Goal: Task Accomplishment & Management: Complete application form

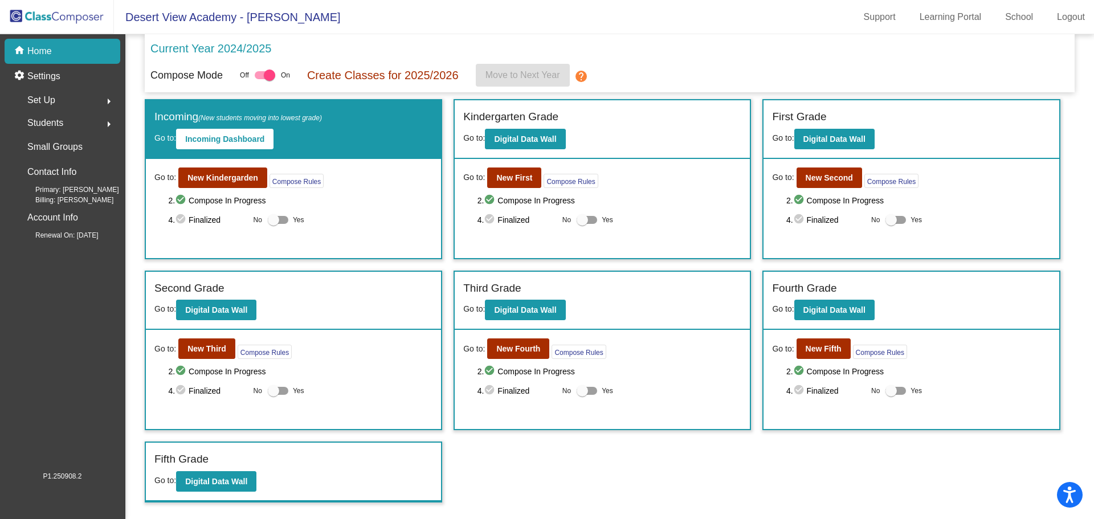
click at [65, 19] on img at bounding box center [57, 17] width 114 height 34
click at [60, 13] on img at bounding box center [57, 17] width 114 height 34
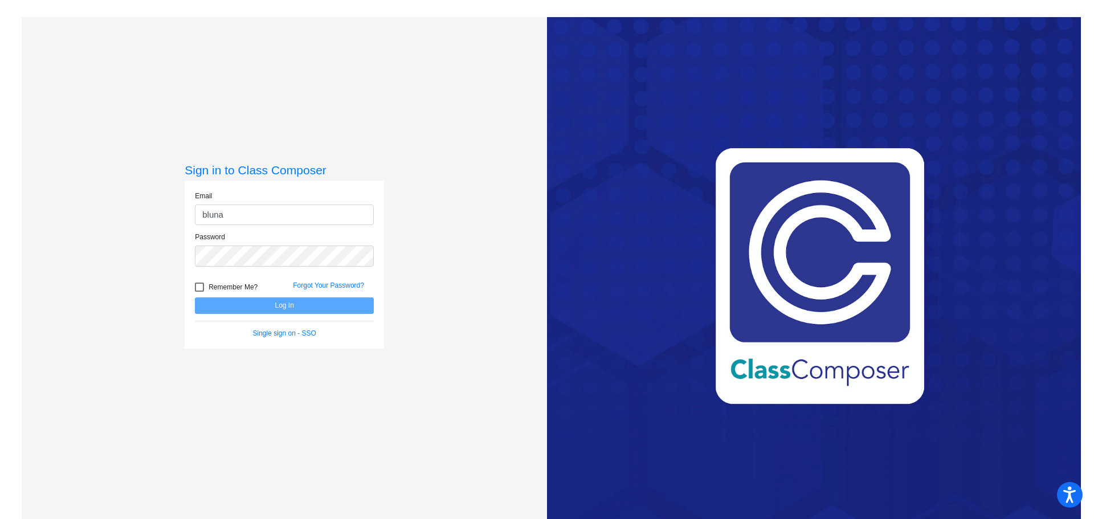
type input "[EMAIL_ADDRESS][DOMAIN_NAME]"
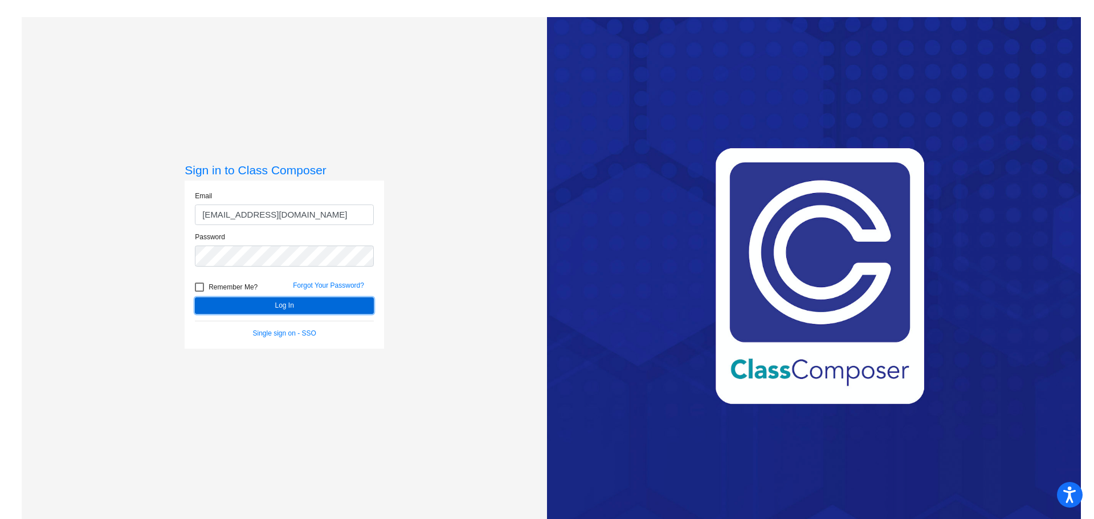
click at [297, 302] on button "Log In" at bounding box center [284, 305] width 179 height 17
click at [195, 297] on button "Log In" at bounding box center [284, 305] width 179 height 17
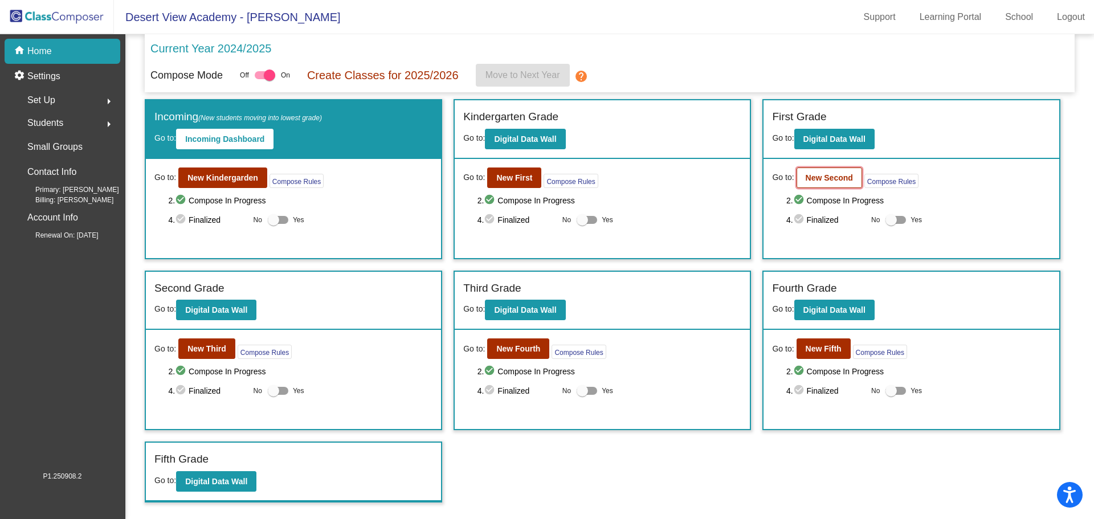
click at [833, 178] on b "New Second" at bounding box center [828, 177] width 47 height 9
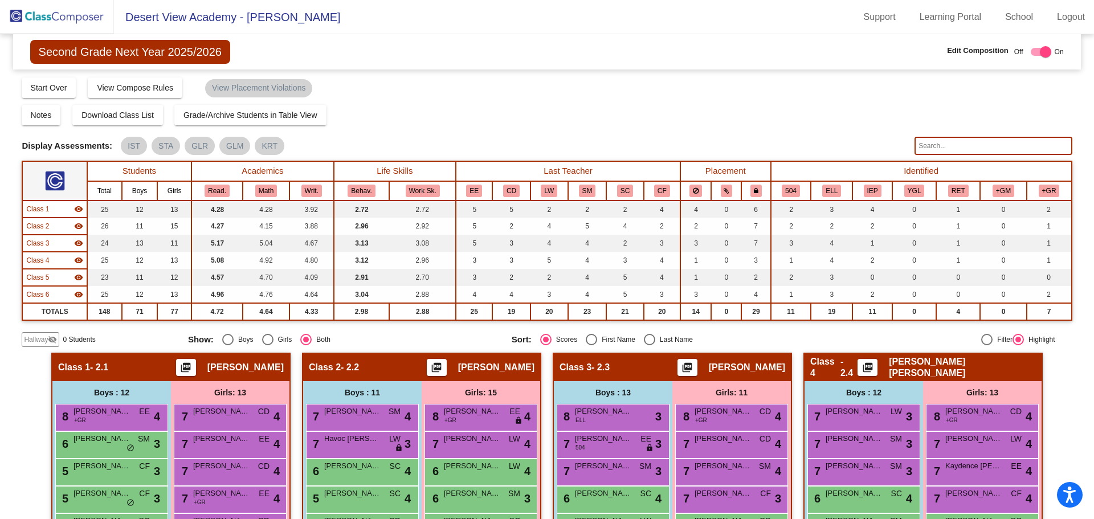
click at [935, 142] on input "text" at bounding box center [992, 146] width 157 height 18
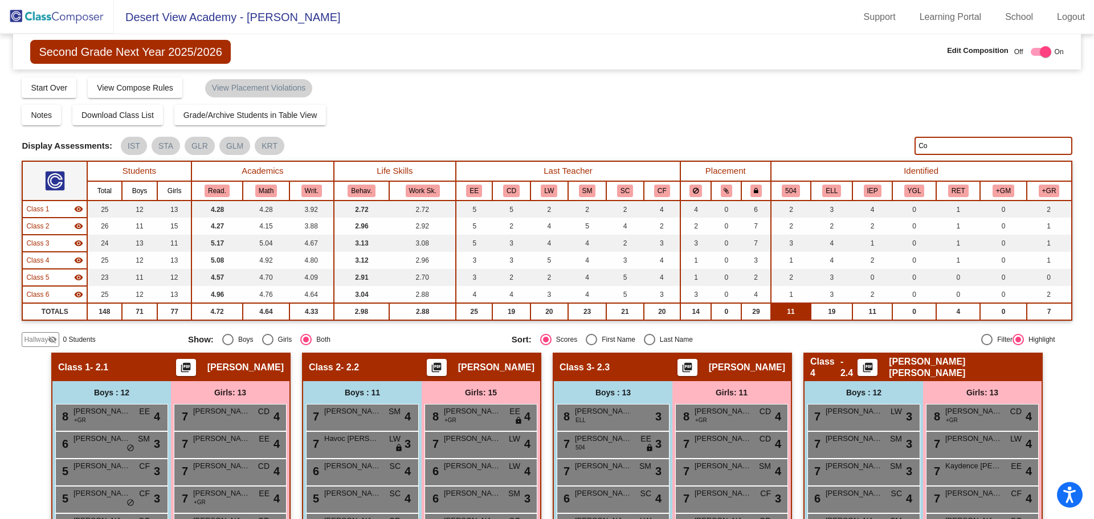
type input "C"
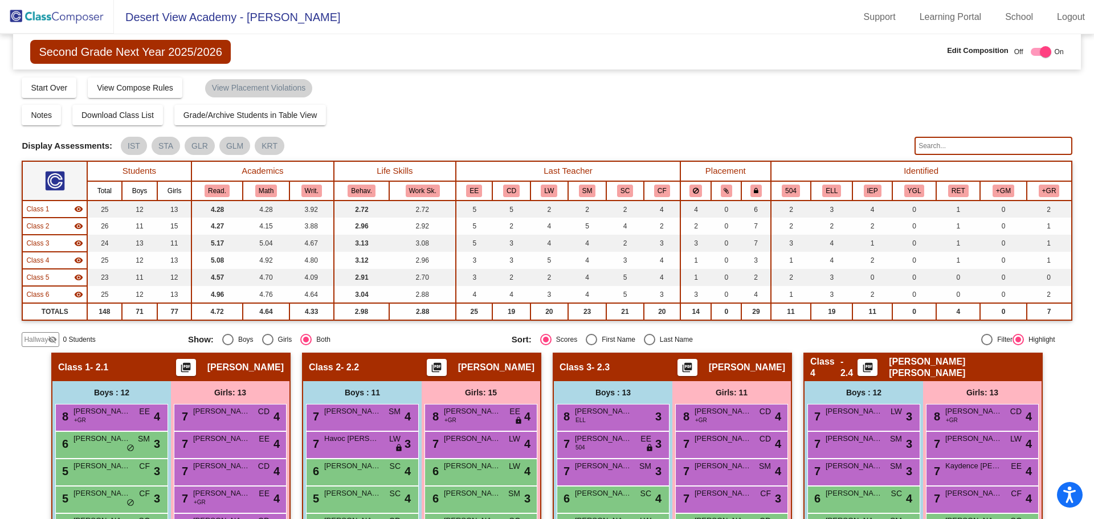
click at [81, 24] on img at bounding box center [57, 17] width 114 height 34
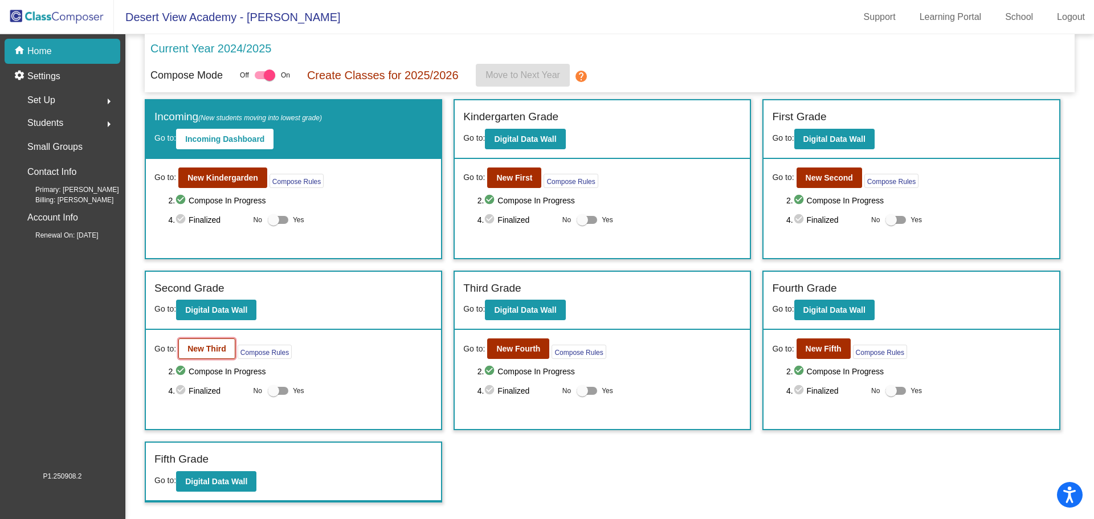
click at [230, 343] on button "New Third" at bounding box center [206, 348] width 57 height 21
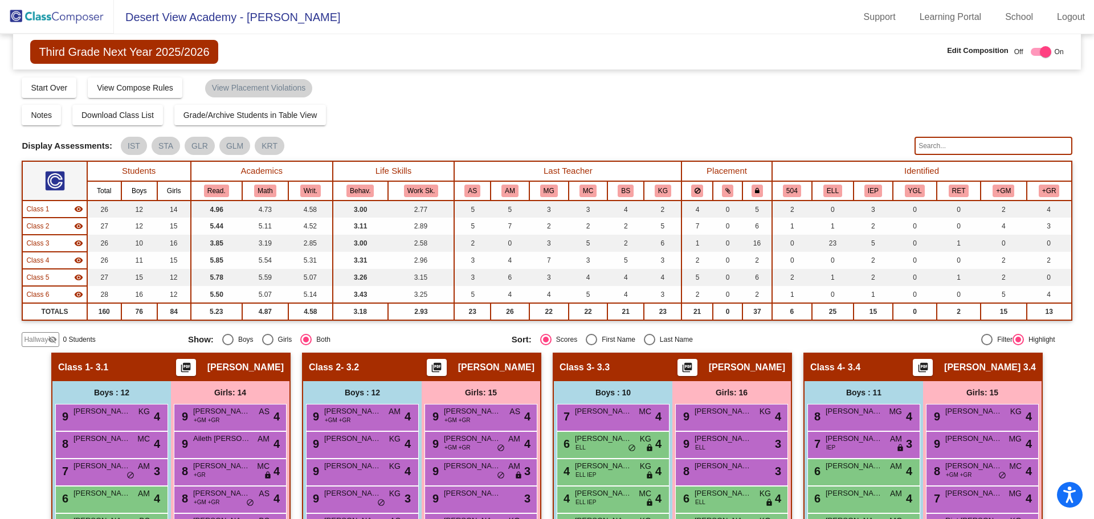
click at [55, 13] on img at bounding box center [57, 17] width 114 height 34
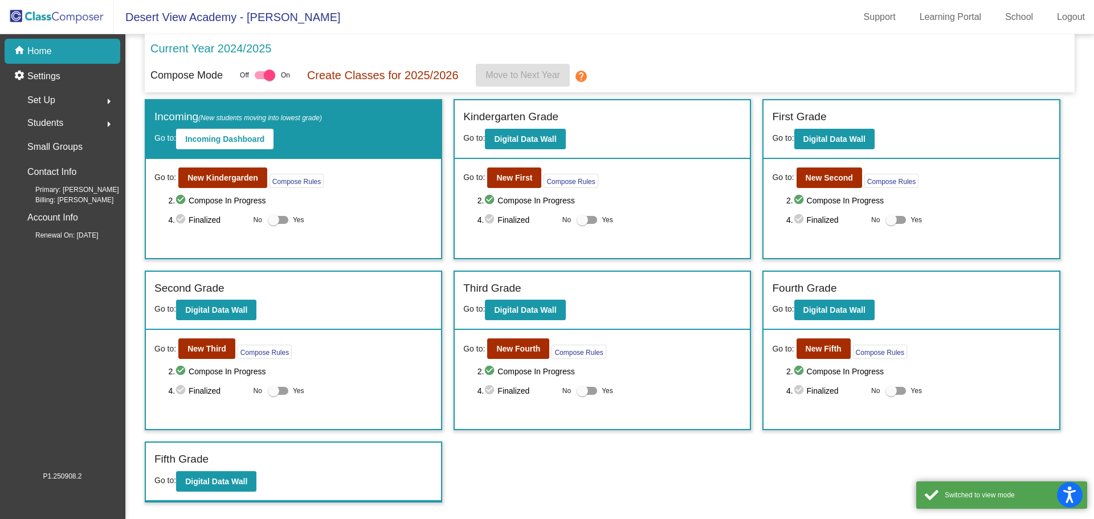
click at [838, 165] on div "Go to: New Second Compose Rules 2. check_circle Compose In Progress 4. check_ci…" at bounding box center [910, 208] width 295 height 99
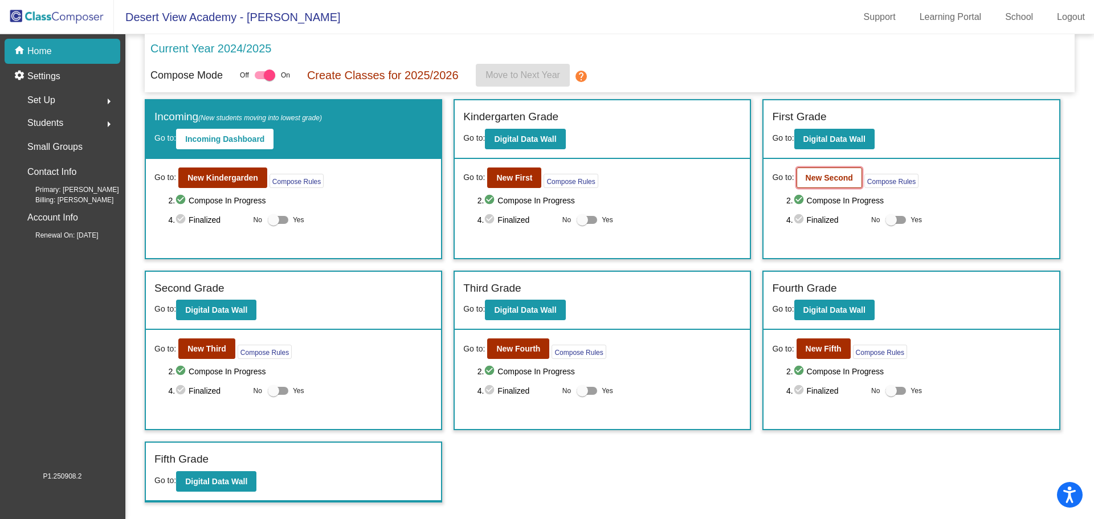
click at [838, 178] on b "New Second" at bounding box center [828, 177] width 47 height 9
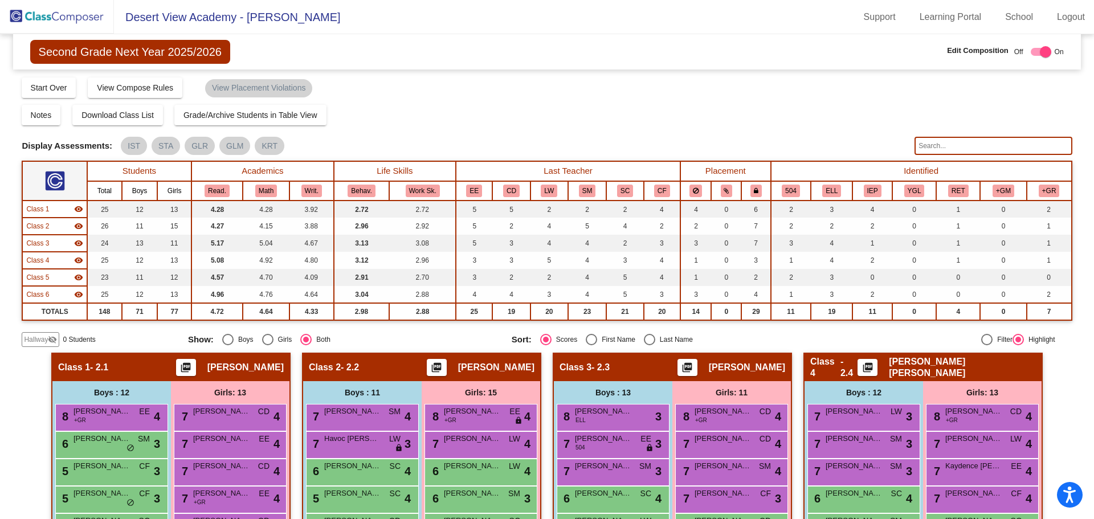
click at [39, 340] on span "Hallway" at bounding box center [36, 339] width 24 height 10
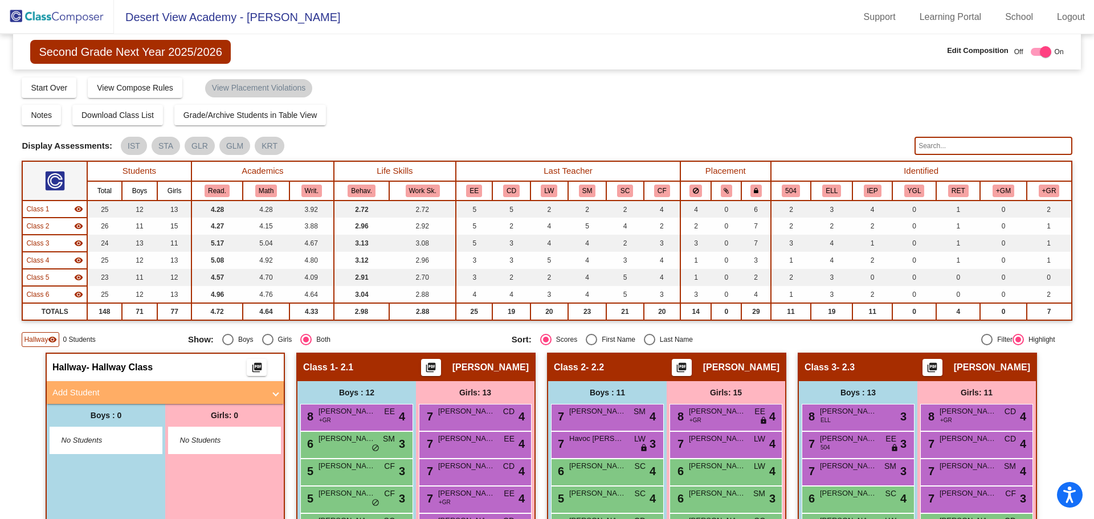
click at [126, 394] on mat-panel-title "Add Student" at bounding box center [158, 392] width 212 height 13
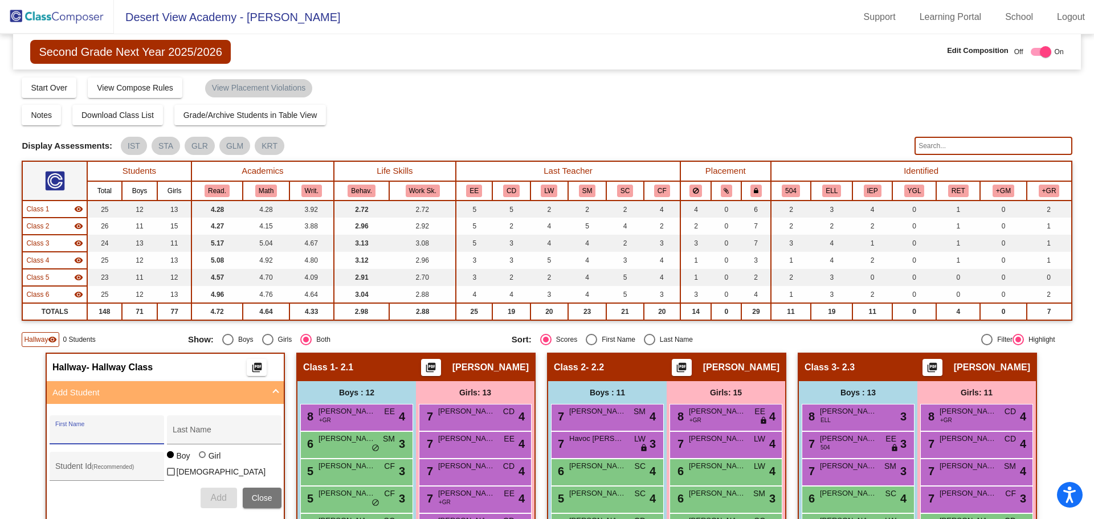
click at [110, 431] on input "First Name" at bounding box center [106, 433] width 103 height 9
type input "Muhammad"
type input "Zubairu"
click at [205, 494] on button "Add" at bounding box center [218, 498] width 36 height 21
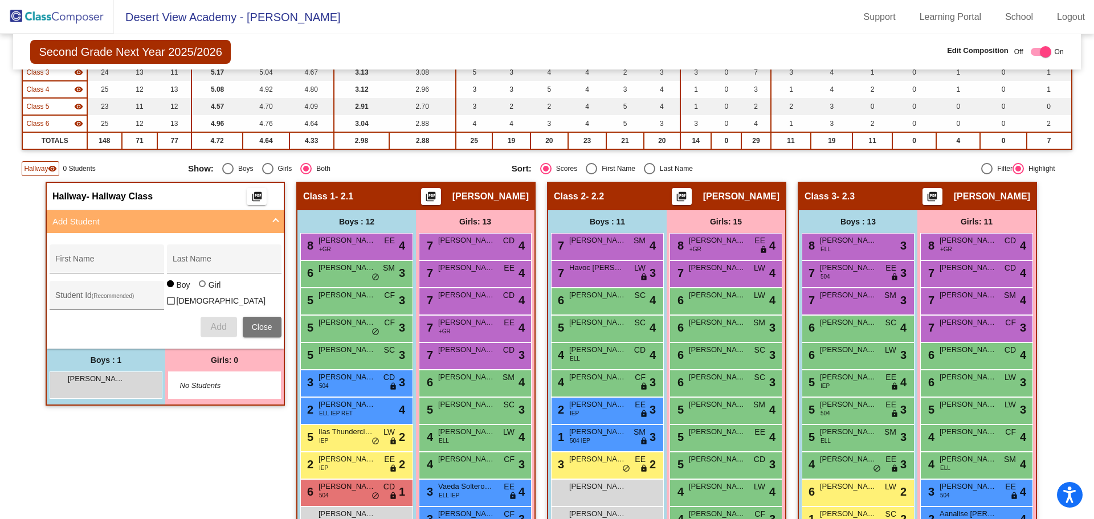
click at [213, 427] on div "Hallway - Hallway Class picture_as_pdf Add Student First Name Last Name Student…" at bounding box center [165, 422] width 239 height 480
click at [255, 324] on span "Close" at bounding box center [262, 326] width 21 height 9
